Goal: Use online tool/utility: Utilize a website feature to perform a specific function

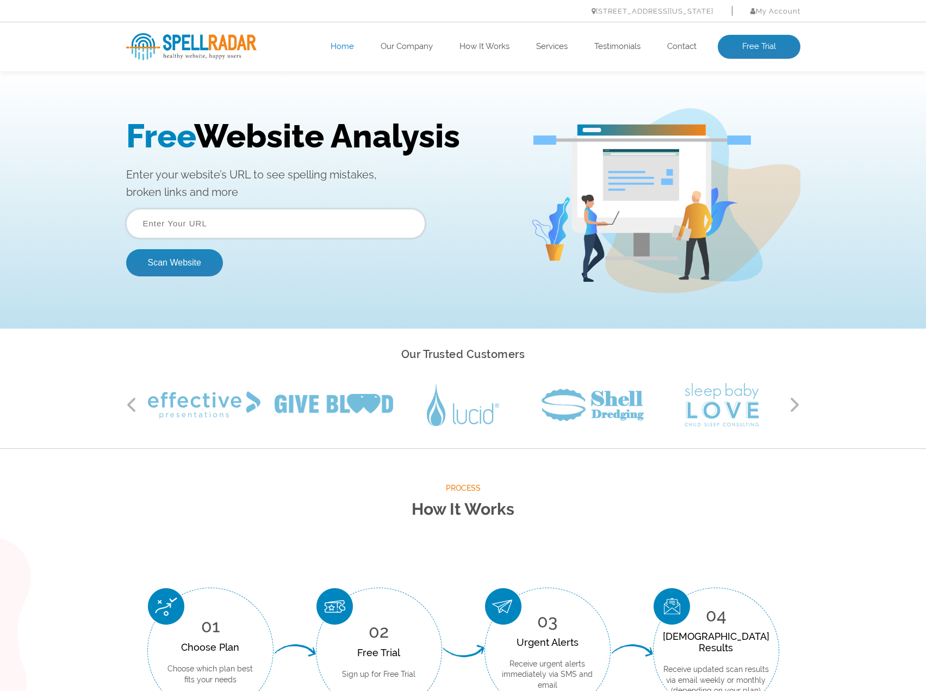
click at [187, 221] on input "text" at bounding box center [275, 223] width 299 height 29
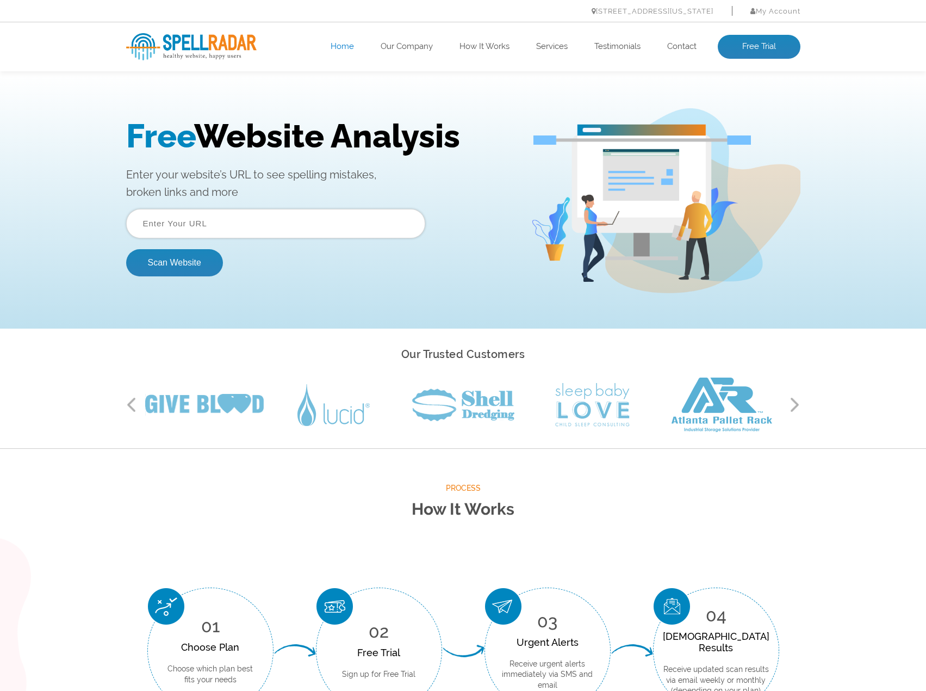
paste input "[URL][DOMAIN_NAME]"
type input "[URL][DOMAIN_NAME]"
click at [162, 271] on button "Scan Website" at bounding box center [174, 262] width 97 height 27
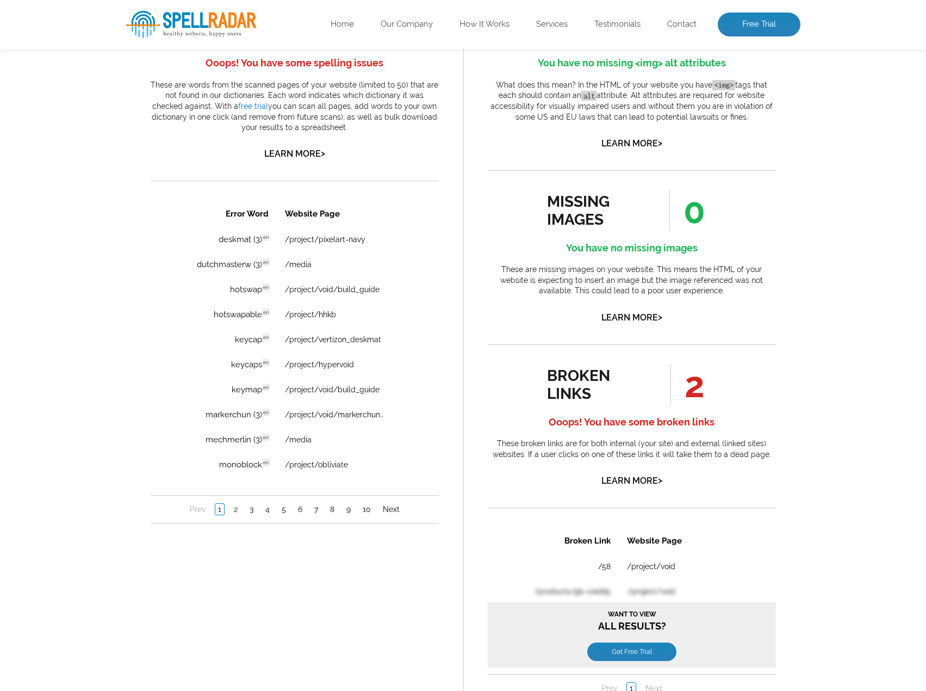
scroll to position [381, 0]
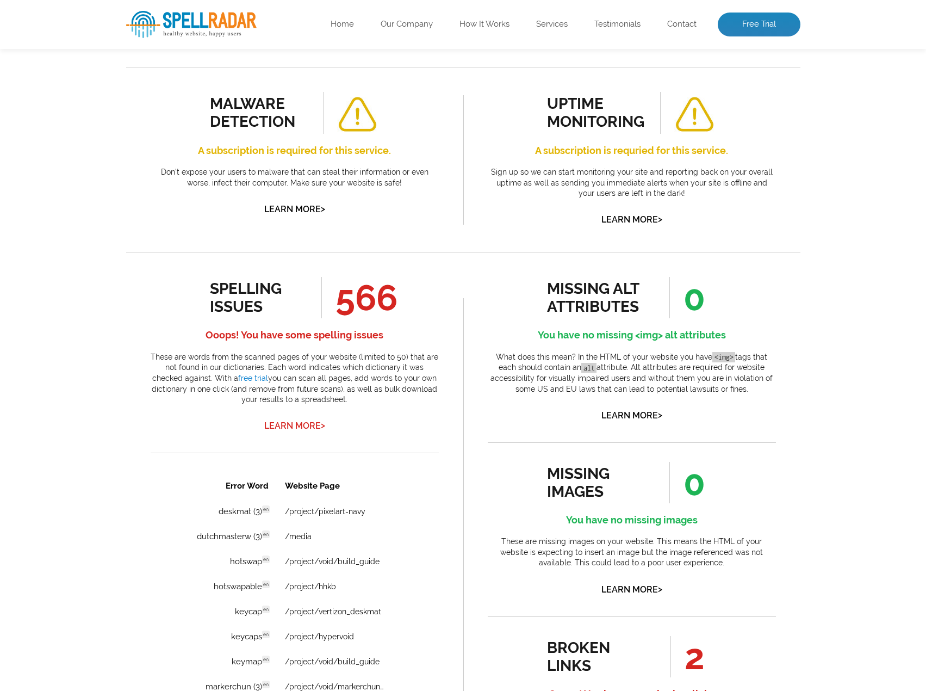
click at [295, 424] on link "Learn More >" at bounding box center [294, 426] width 61 height 10
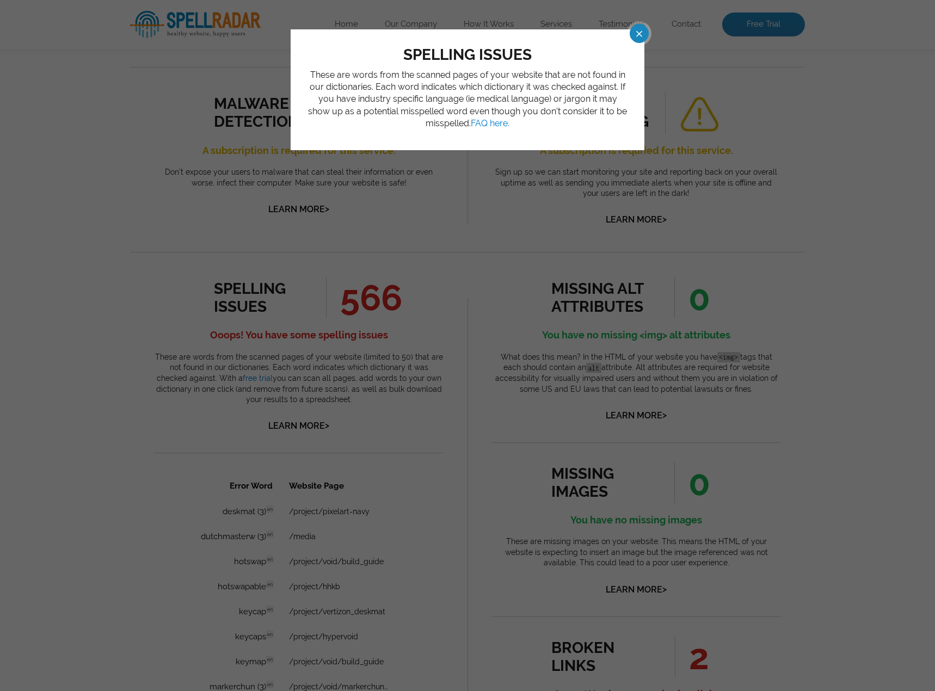
click at [639, 36] on span at bounding box center [629, 33] width 19 height 19
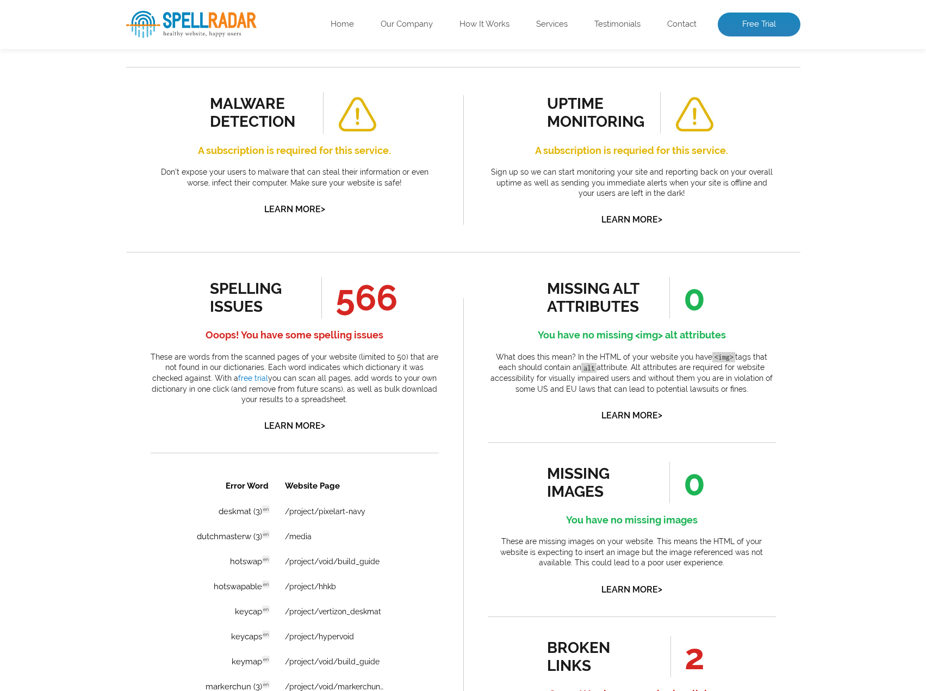
click at [255, 314] on div "spelling issues" at bounding box center [259, 298] width 98 height 36
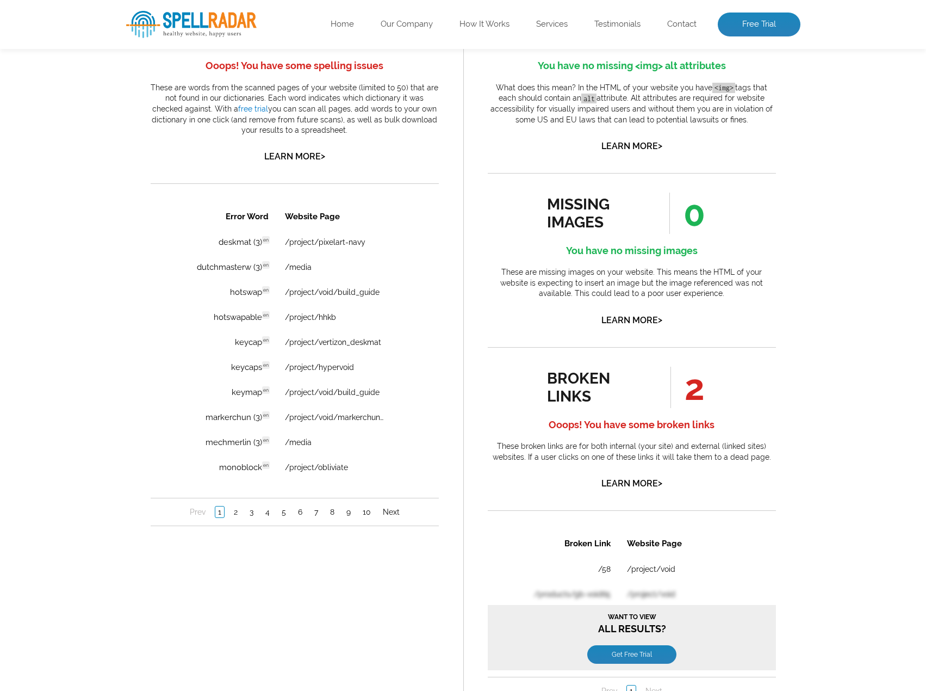
scroll to position [653, 0]
